Goal: Task Accomplishment & Management: Complete application form

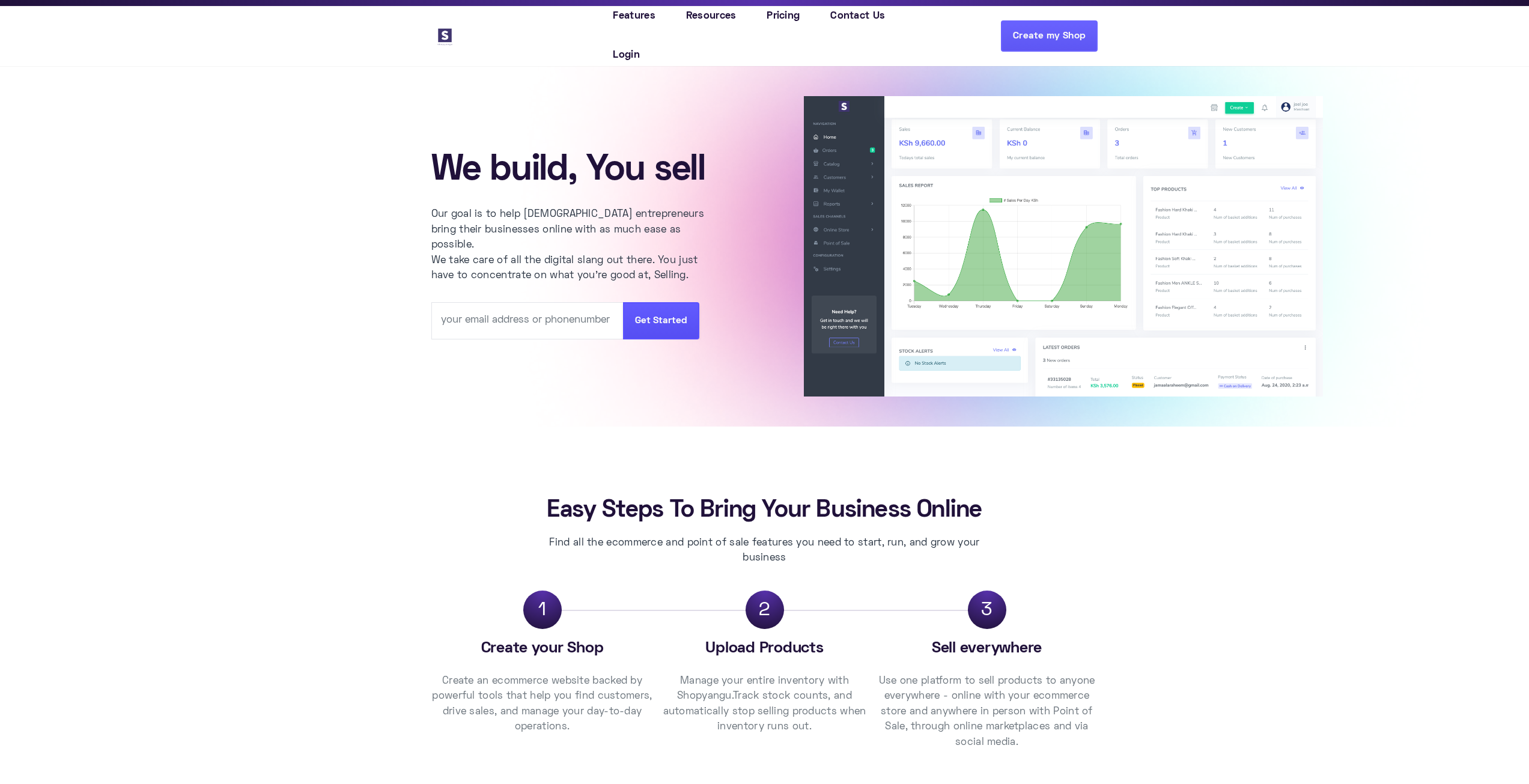
click at [1053, 34] on link "Create my Shop" at bounding box center [1049, 36] width 97 height 31
